Goal: Navigation & Orientation: Find specific page/section

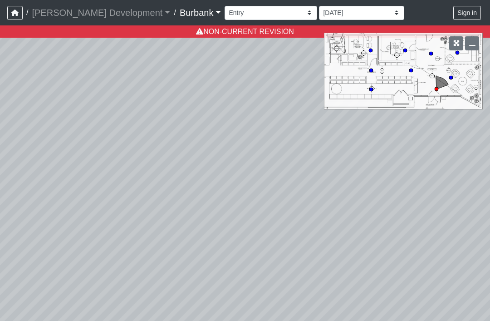
select select "jfc2H4TvEMPFFZMvi8WLDr"
select select "pTRBGkJoNn71SQFXgUaWoS"
click at [257, 11] on select "Couch Counter Entry Pool Table Seating Cardio Entry Weights Archway Flatscreen …" at bounding box center [270, 13] width 92 height 14
select select "4PMbX4aT4MQRpT3P6tQpEp"
select select "pTRBGkJoNn71SQFXgUaWoS"
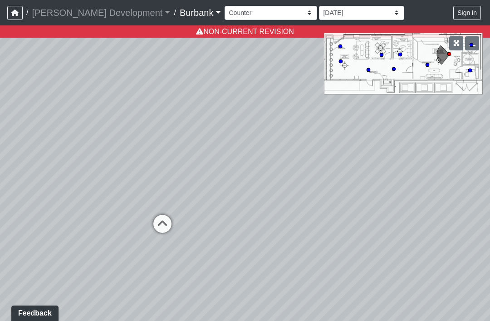
click at [165, 218] on icon at bounding box center [162, 227] width 27 height 27
select select "uFaLL5Sxf4GznXh2F2Kwek"
select select "pTRBGkJoNn71SQFXgUaWoS"
click at [205, 154] on icon at bounding box center [209, 155] width 27 height 27
select select "nQajC6rrux7Ufa4pD3HEXN"
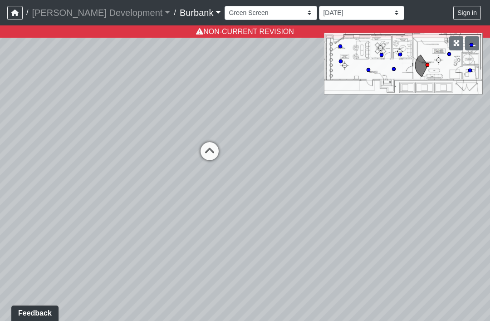
select select "pTRBGkJoNn71SQFXgUaWoS"
click at [161, 258] on icon at bounding box center [169, 270] width 27 height 27
select select "966acjv8ELDNQ1d2Ue2wEy"
select select "pTRBGkJoNn71SQFXgUaWoS"
click at [212, 245] on icon at bounding box center [221, 255] width 27 height 27
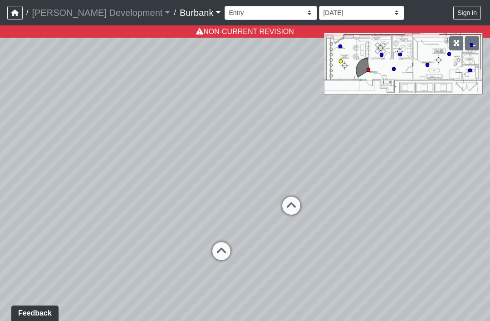
select select "jj98UPrBCWxk21fHZNQxZ6"
select select "pTRBGkJoNn71SQFXgUaWoS"
click at [444, 270] on div "Loading... Pods Loading... Booth Seating Loading... Entry Loading... Seating Lo…" at bounding box center [245, 172] width 490 height 295
click at [345, 241] on icon at bounding box center [348, 245] width 27 height 27
select select "966acjv8ELDNQ1d2Ue2wEy"
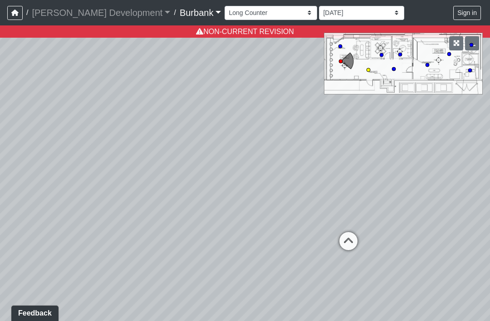
select select "pTRBGkJoNn71SQFXgUaWoS"
click at [449, 217] on div "Loading... Pods Loading... Booth Seating Loading... Entry Loading... Seating Lo…" at bounding box center [245, 172] width 490 height 295
click at [416, 285] on icon at bounding box center [415, 297] width 27 height 27
select select "nQajC6rrux7Ufa4pD3HEXN"
select select "pTRBGkJoNn71SQFXgUaWoS"
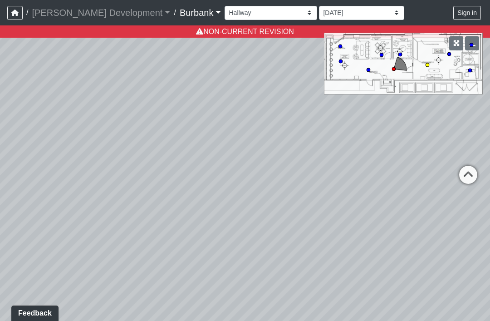
click at [461, 180] on icon at bounding box center [467, 178] width 27 height 27
select select "uFaLL5Sxf4GznXh2F2Kwek"
select select "pTRBGkJoNn71SQFXgUaWoS"
click at [170, 117] on div "Loading... Pods Loading... Booth Seating Loading... Entry Loading... Seating Lo…" at bounding box center [245, 172] width 490 height 295
click at [188, 115] on icon at bounding box center [187, 118] width 27 height 27
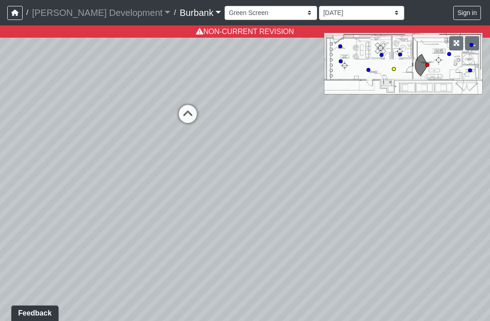
select select "nQajC6rrux7Ufa4pD3HEXN"
select select "pTRBGkJoNn71SQFXgUaWoS"
click at [401, 57] on icon at bounding box center [400, 54] width 5 height 5
select select "qV81UQBC6qXTYTubKuNmpc"
select select "pTRBGkJoNn71SQFXgUaWoS"
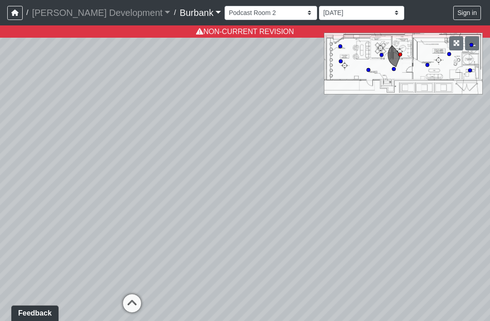
click at [379, 63] on div "Loading... Pods Loading... Booth Seating Loading... Entry Loading... Seating Lo…" at bounding box center [245, 172] width 490 height 295
click at [376, 56] on div "Loading... Pods Loading... Booth Seating Loading... Entry Loading... Seating Lo…" at bounding box center [245, 172] width 490 height 295
click at [371, 55] on div "Loading... Pods Loading... Booth Seating Loading... Entry Loading... Seating Lo…" at bounding box center [245, 172] width 490 height 295
click at [379, 56] on icon at bounding box center [381, 55] width 5 height 5
select select "ffdwEtyLuCazVzcn9rwf8j"
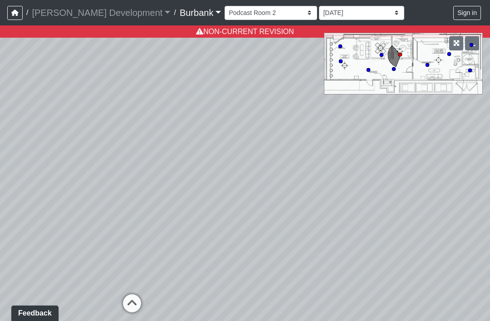
select select "pTRBGkJoNn71SQFXgUaWoS"
click at [398, 53] on icon at bounding box center [400, 54] width 5 height 5
select select "qV81UQBC6qXTYTubKuNmpc"
select select "pTRBGkJoNn71SQFXgUaWoS"
